Goal: Task Accomplishment & Management: Use online tool/utility

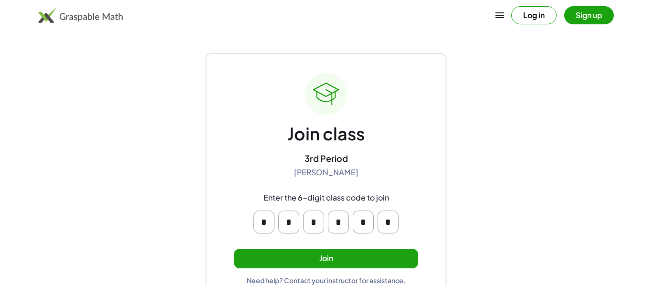
scroll to position [18, 0]
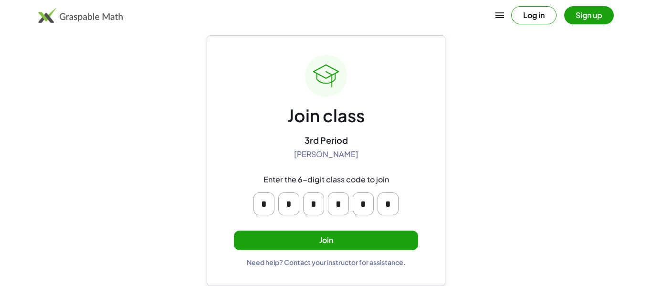
click at [378, 238] on button "Join" at bounding box center [326, 241] width 184 height 20
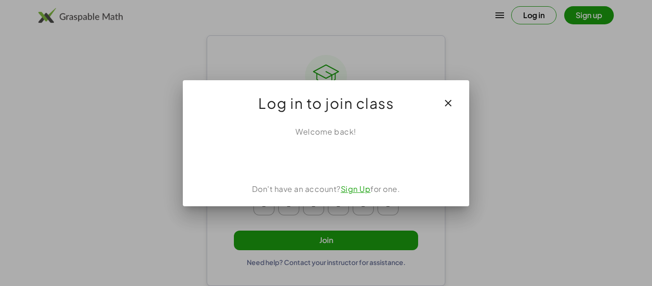
scroll to position [0, 0]
click at [363, 148] on iframe at bounding box center [326, 158] width 97 height 21
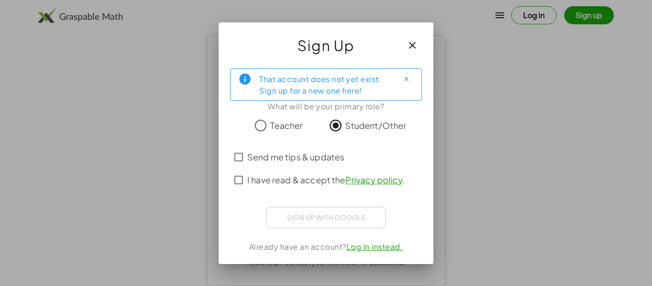
click at [347, 219] on div "Sign up with Google Sign in with Google Sign in with Google. Opens in new tab" at bounding box center [325, 217] width 119 height 21
click at [324, 158] on span "Send me tips & updates" at bounding box center [295, 156] width 97 height 13
click at [326, 186] on label "I have read & accept the Privacy policy ." at bounding box center [325, 179] width 157 height 23
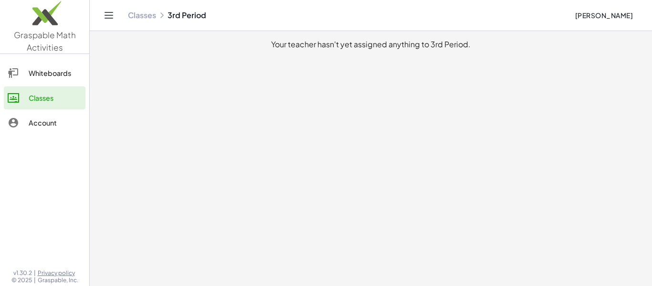
click at [35, 77] on div "Whiteboards" at bounding box center [55, 72] width 53 height 11
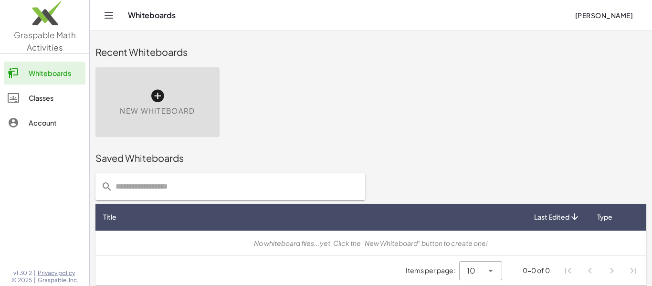
click at [178, 114] on span "New Whiteboard" at bounding box center [157, 110] width 75 height 11
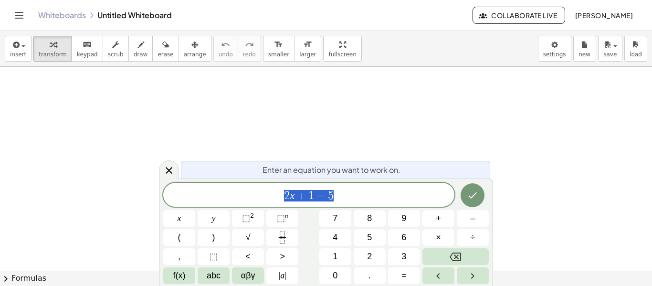
scroll to position [0, 0]
click at [297, 87] on div at bounding box center [326, 271] width 652 height 408
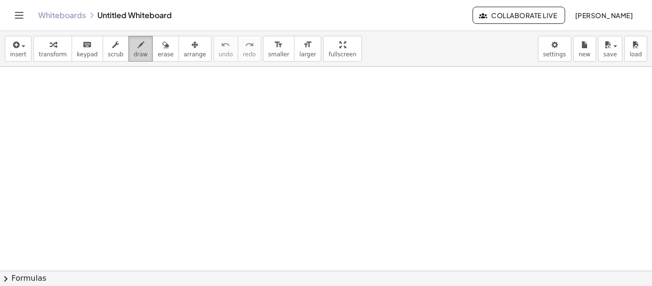
click at [138, 58] on button "draw" at bounding box center [140, 49] width 25 height 26
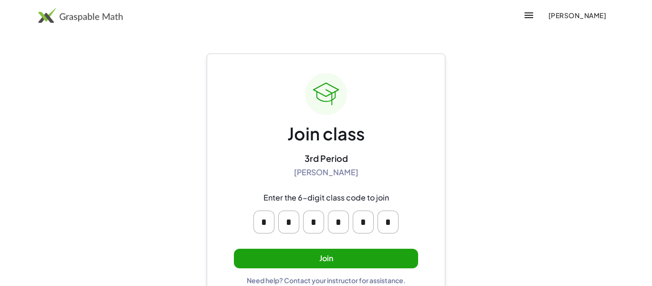
click at [345, 254] on button "Join" at bounding box center [326, 259] width 184 height 20
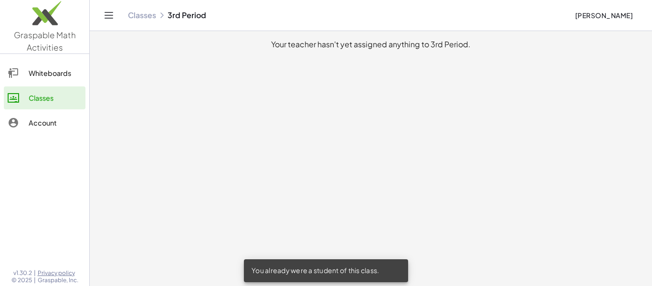
click at [53, 122] on div "Account" at bounding box center [55, 122] width 53 height 11
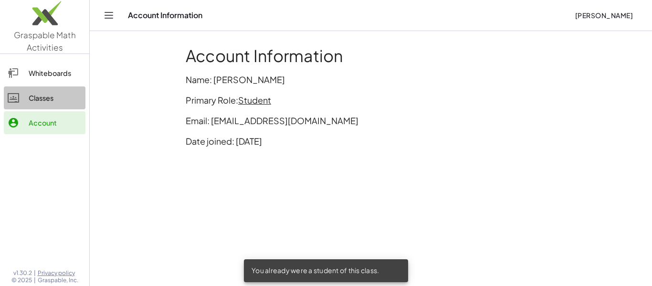
click at [48, 103] on div "Classes" at bounding box center [55, 97] width 53 height 11
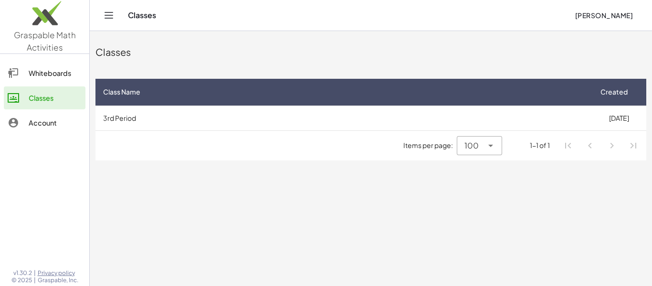
click at [477, 151] on span "100" at bounding box center [471, 145] width 14 height 11
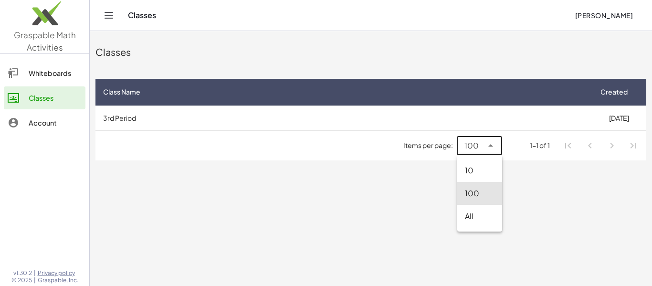
click at [527, 222] on main "Classes Class Name Created 3rd Period [DATE] Items per page: 100 *** 1-1 of 1" at bounding box center [371, 143] width 562 height 286
